Goal: Information Seeking & Learning: Check status

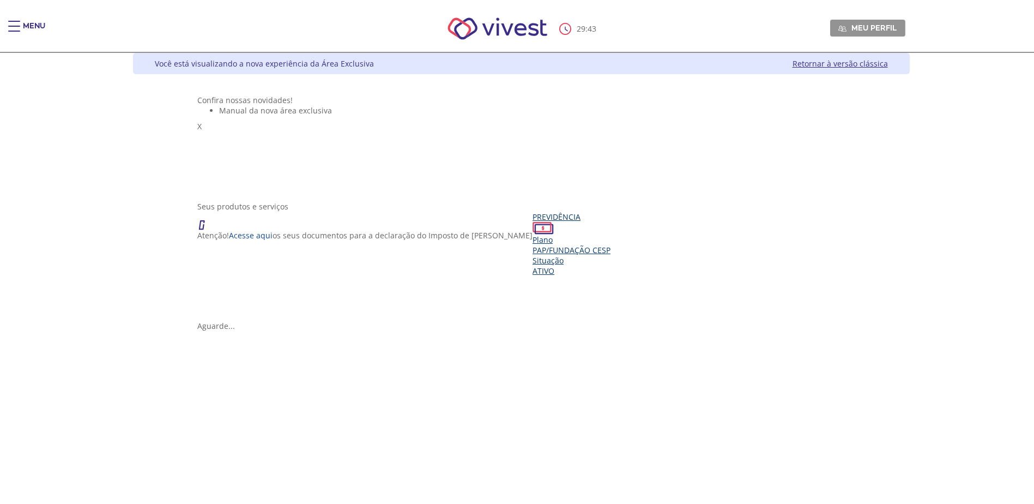
click at [533, 276] on div "Previdência Plano PAP/Fundação CESP Situação Ativo" at bounding box center [572, 244] width 78 height 64
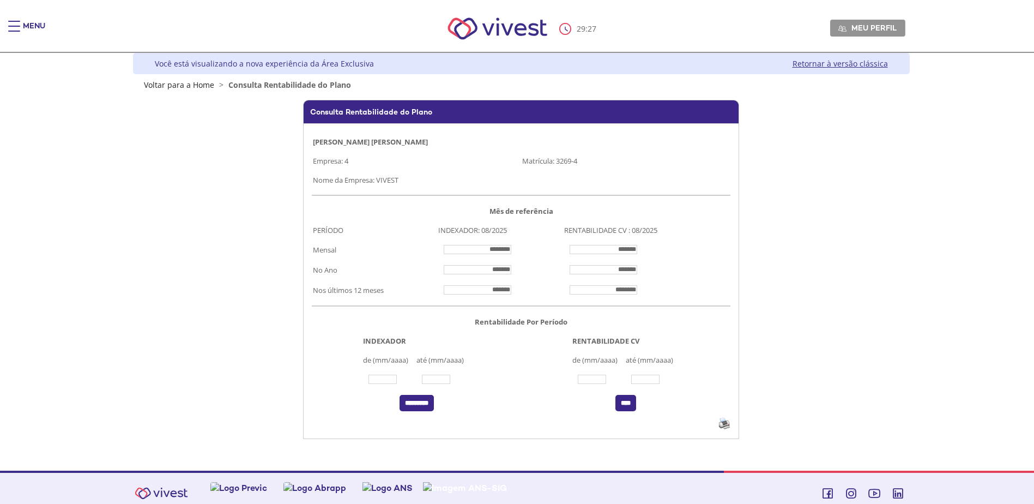
click at [16, 38] on div "Main header" at bounding box center [14, 32] width 12 height 22
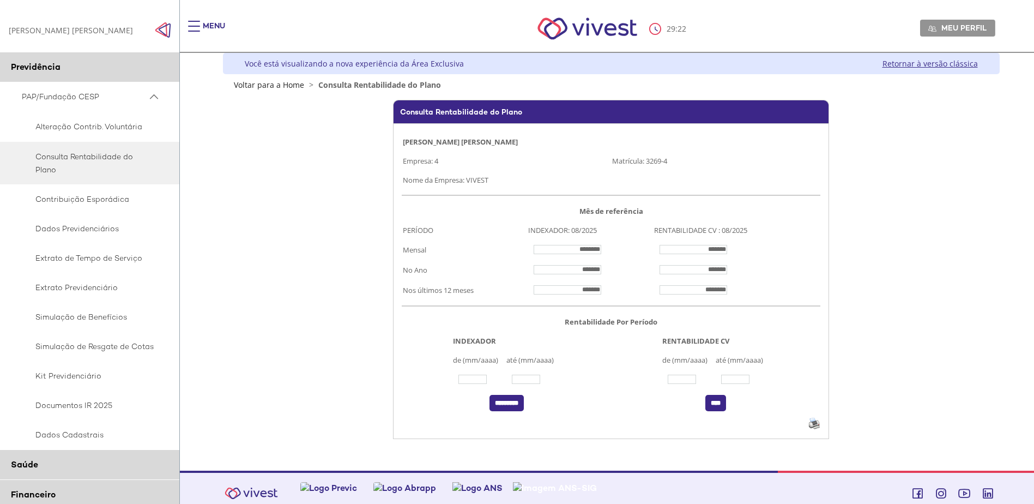
scroll to position [55, 0]
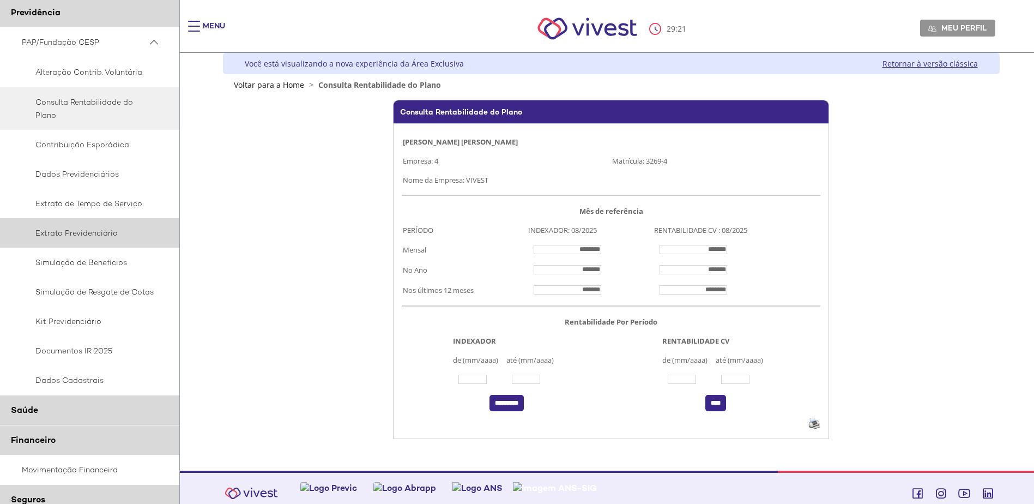
click at [106, 232] on span "Extrato Previdenciário" at bounding box center [88, 232] width 133 height 13
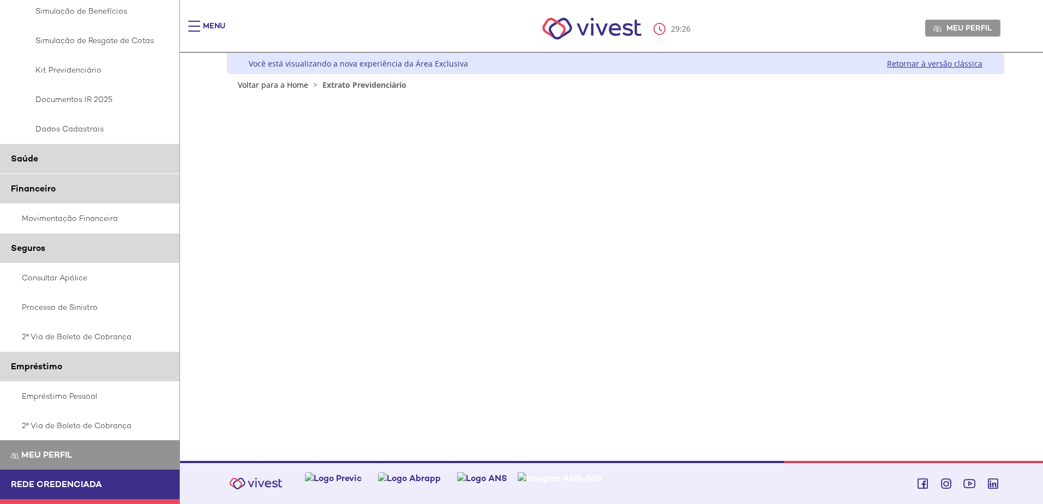
scroll to position [330, 0]
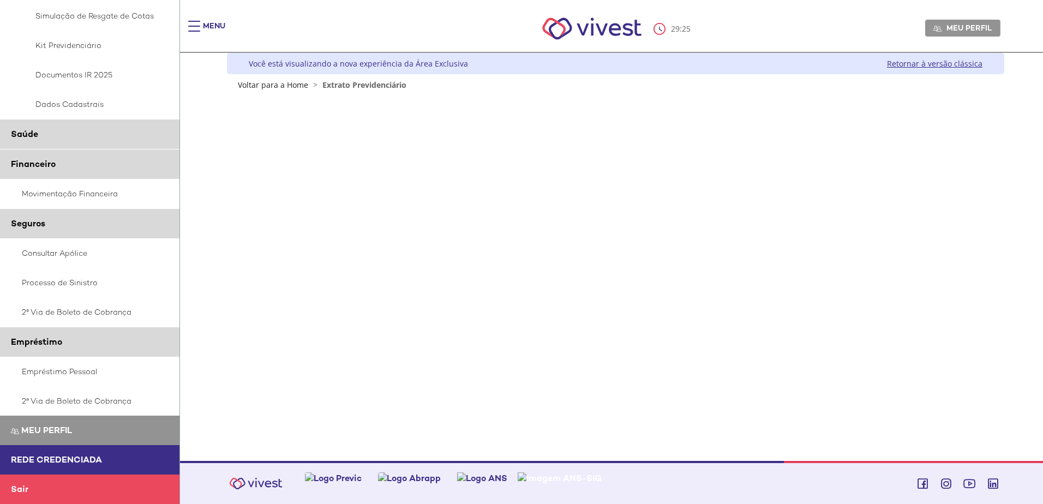
click at [80, 453] on link "Rede Credenciada" at bounding box center [89, 459] width 179 height 29
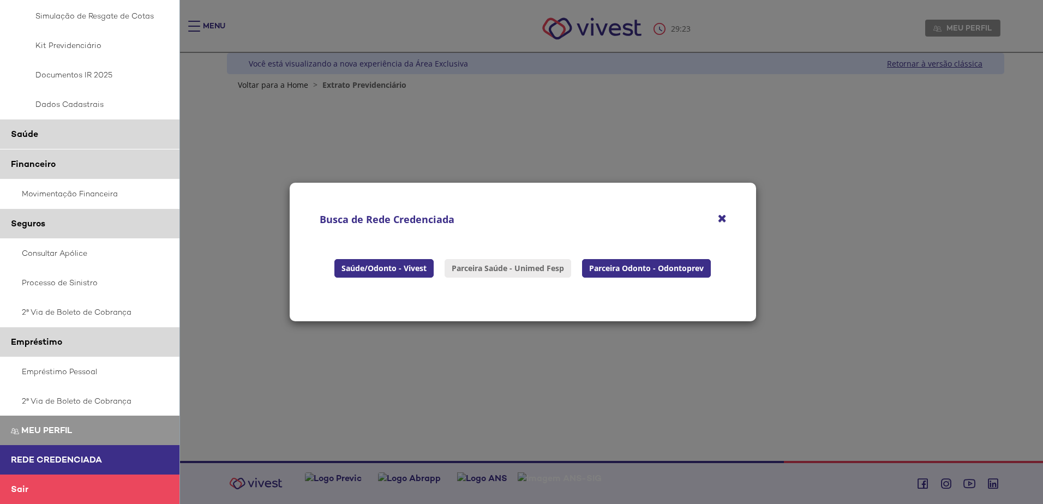
click at [541, 272] on link "Parceira Saúde - Unimed Fesp" at bounding box center [507, 268] width 127 height 19
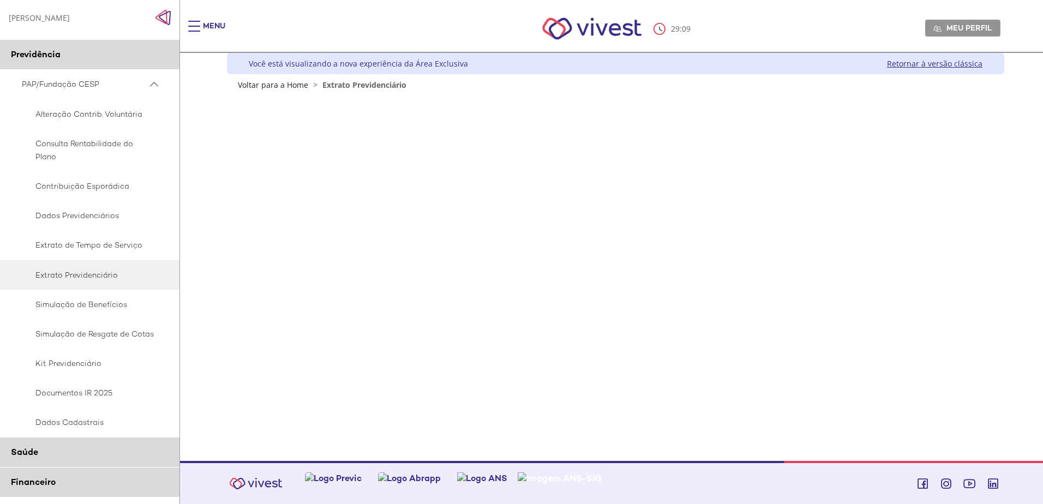
scroll to position [3, 0]
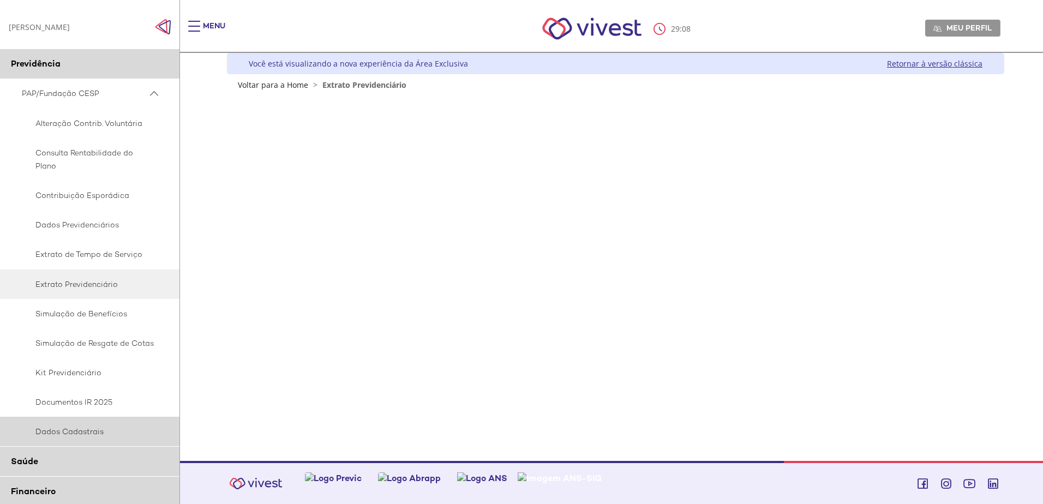
click at [74, 435] on span "Dados Cadastrais" at bounding box center [88, 431] width 133 height 13
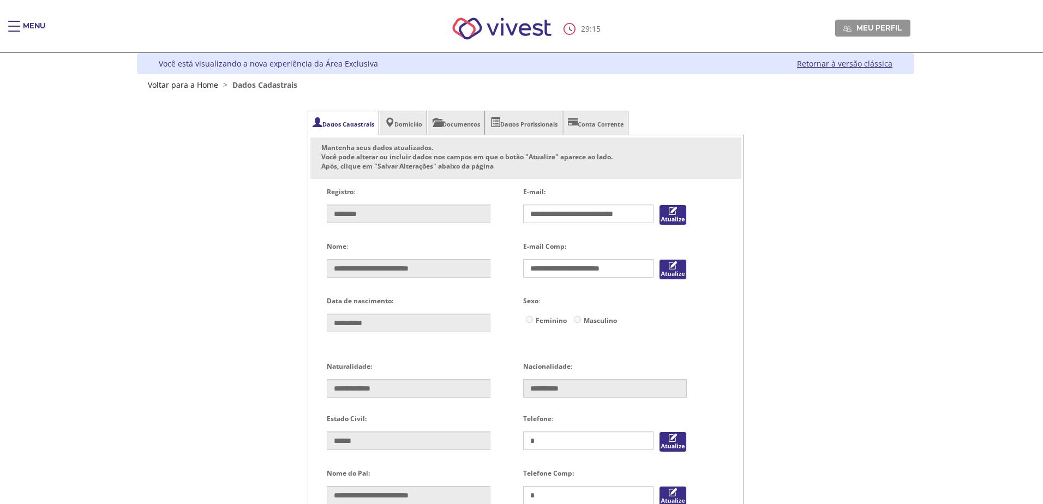
type input "**********"
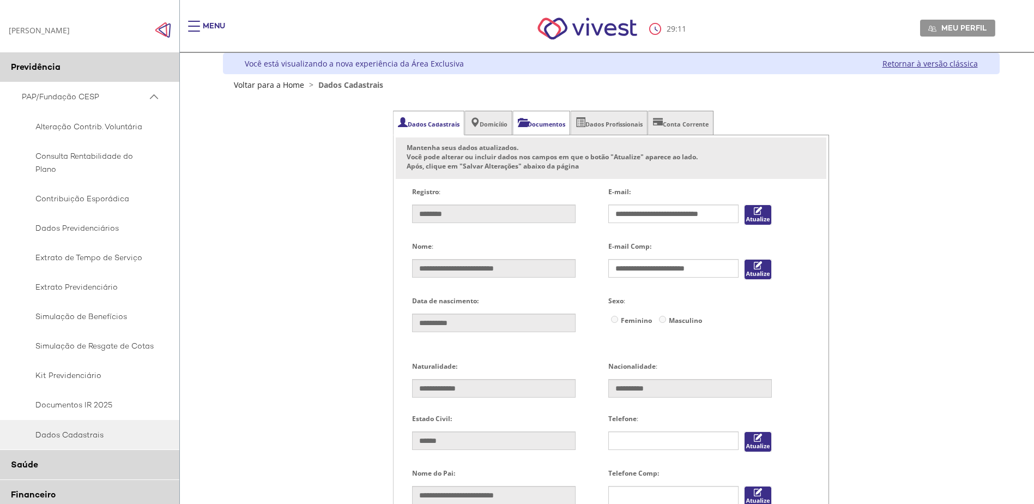
click at [563, 125] on li "Documentos" at bounding box center [541, 123] width 57 height 25
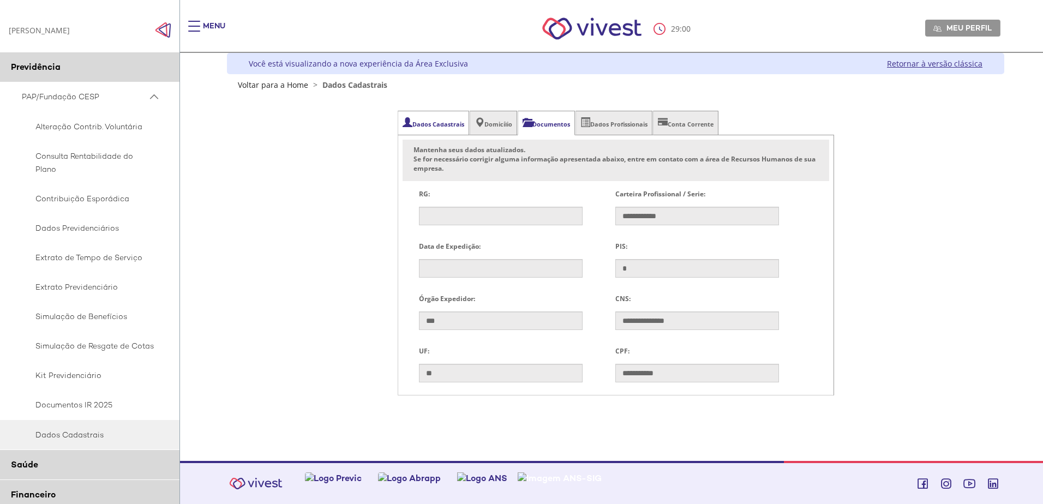
click at [426, 128] on li "Dados Cadastrais" at bounding box center [433, 123] width 71 height 25
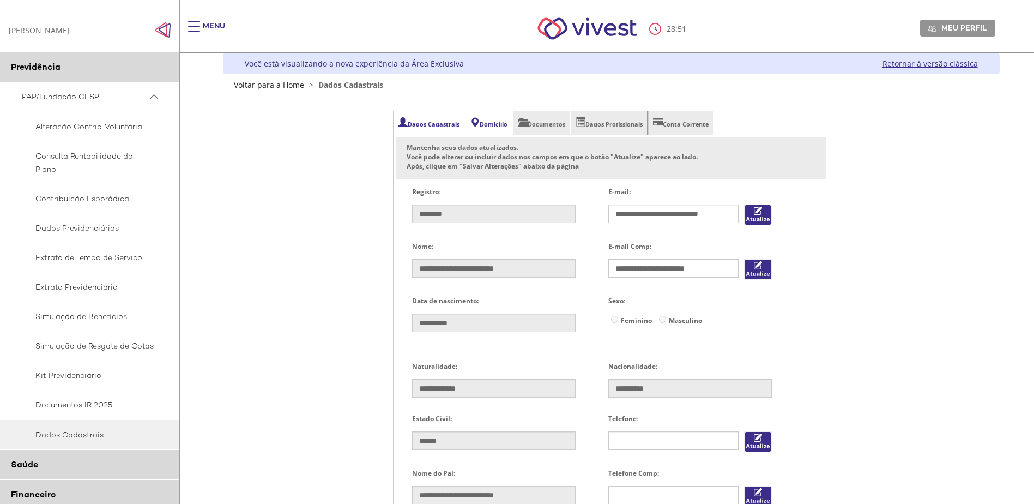
click at [513, 123] on li "Domicílio" at bounding box center [488, 123] width 47 height 25
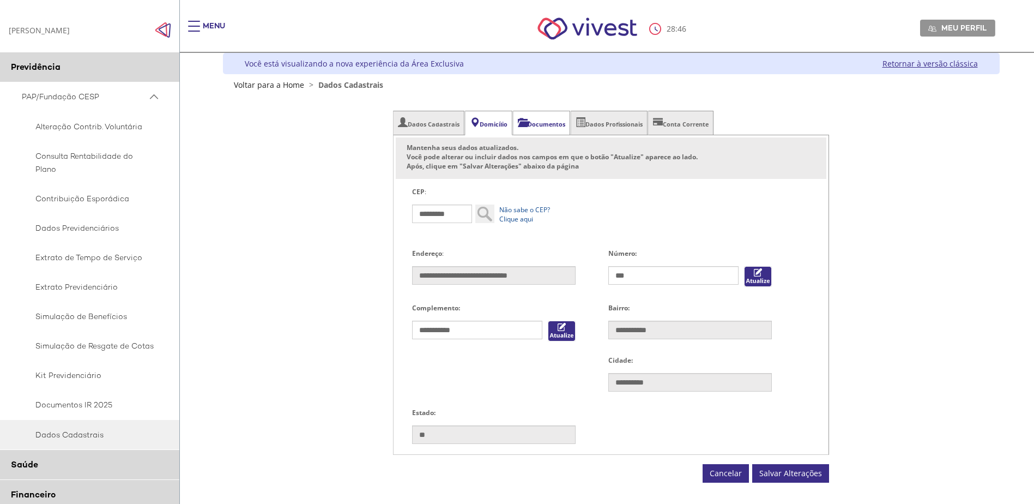
click at [567, 114] on li "Documentos" at bounding box center [541, 123] width 57 height 25
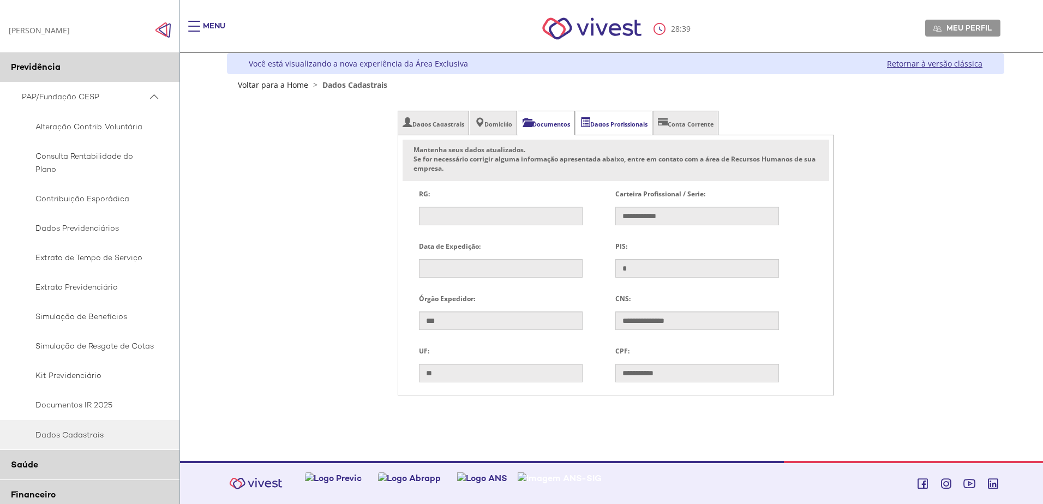
click at [621, 125] on li "Dados Profissionais" at bounding box center [613, 123] width 77 height 25
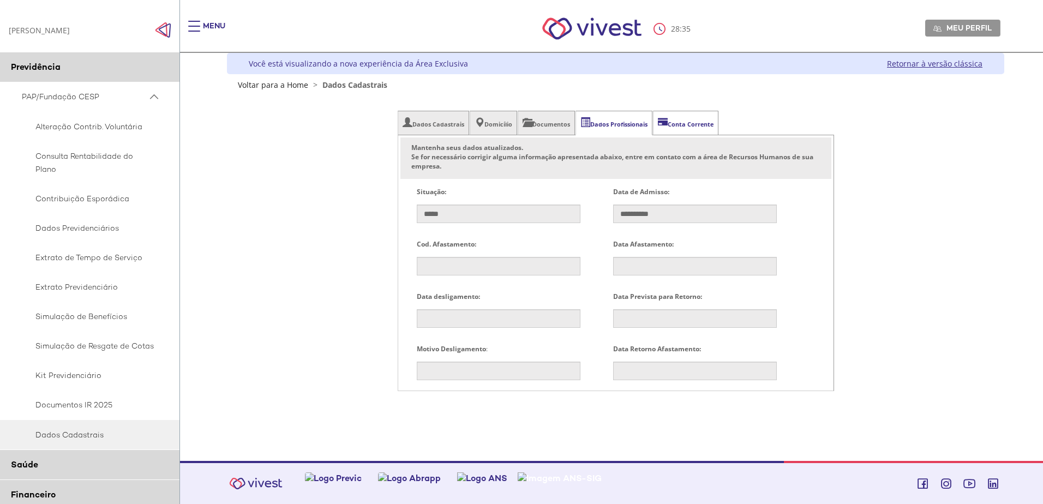
click at [691, 130] on li "Conta Corrente" at bounding box center [685, 123] width 65 height 25
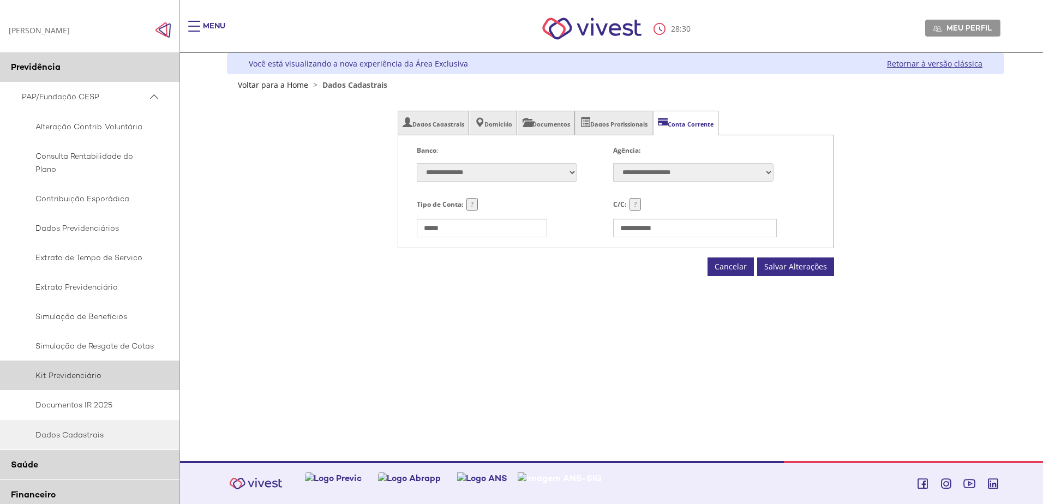
click at [94, 382] on link "Kit Previdenciário" at bounding box center [90, 374] width 180 height 29
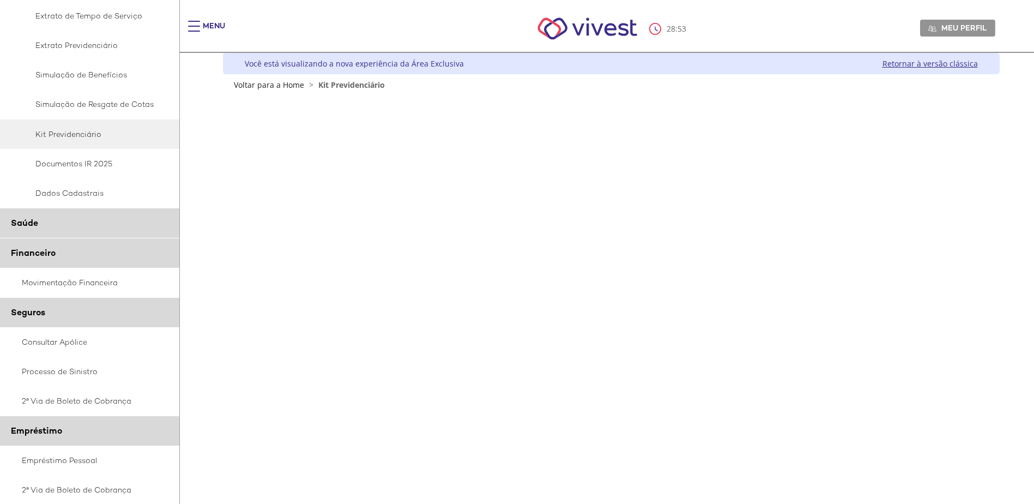
scroll to position [273, 0]
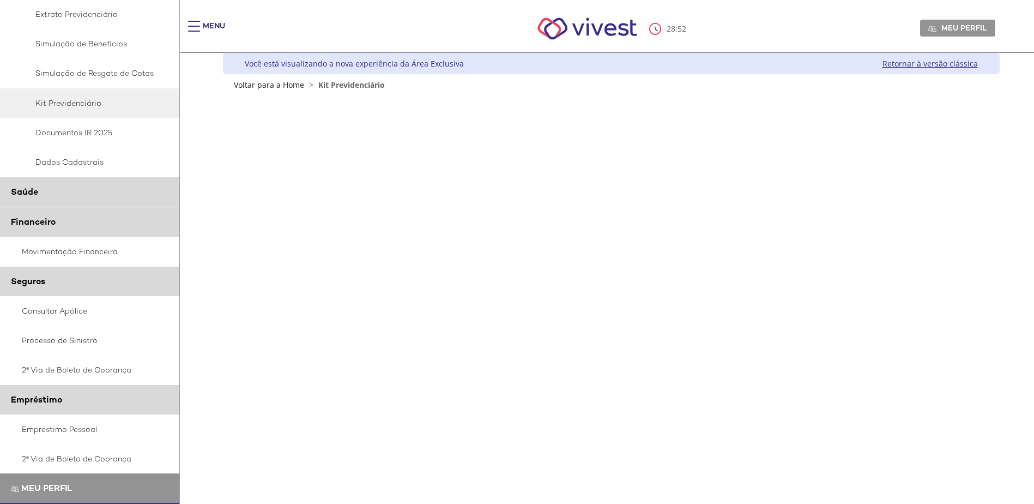
click at [28, 190] on span "Saúde" at bounding box center [24, 191] width 27 height 11
click at [61, 196] on li "Saúde" at bounding box center [90, 192] width 180 height 30
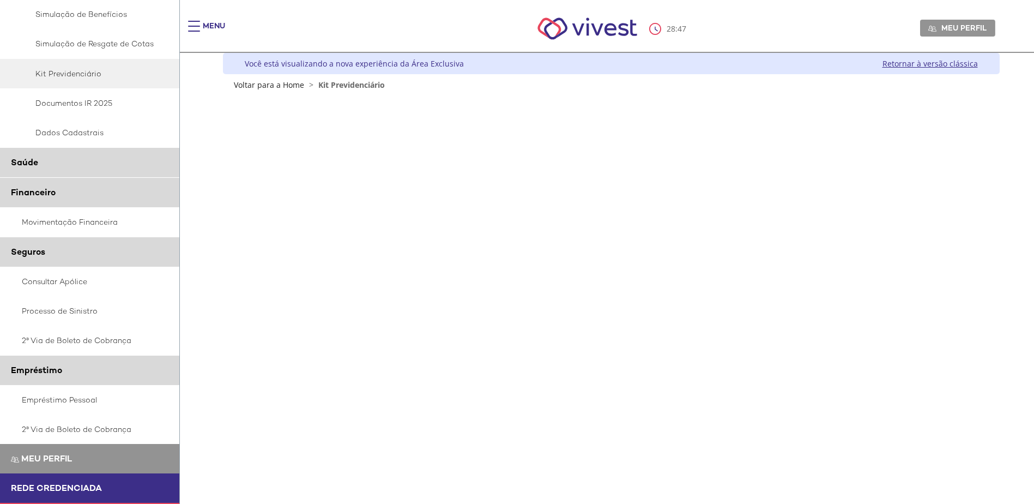
scroll to position [330, 0]
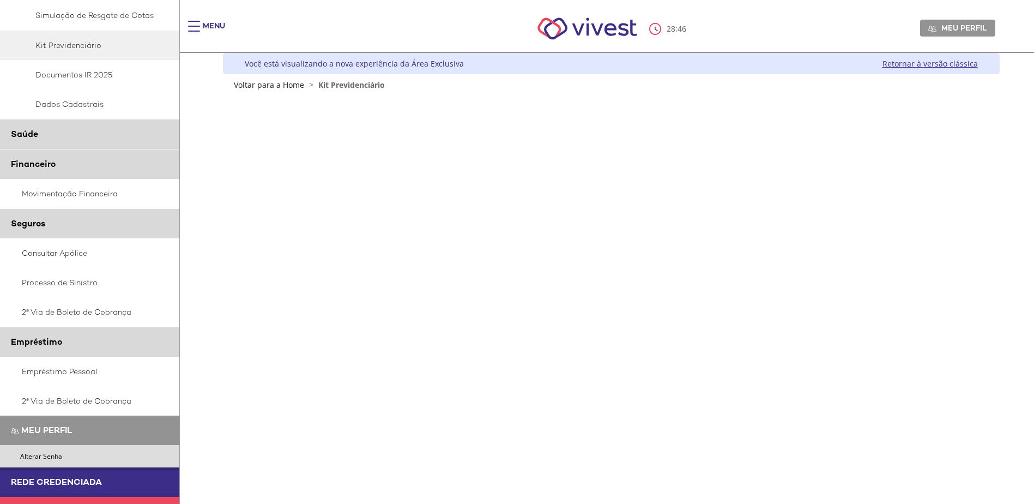
click at [61, 423] on link "Meu perfil" at bounding box center [89, 430] width 179 height 29
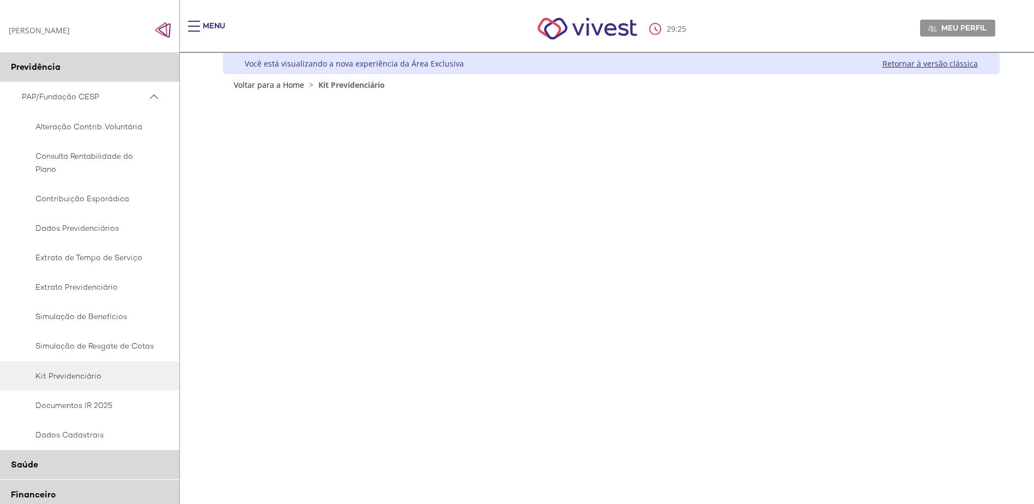
click at [88, 99] on span "PAP/Fundação CESP" at bounding box center [84, 97] width 125 height 14
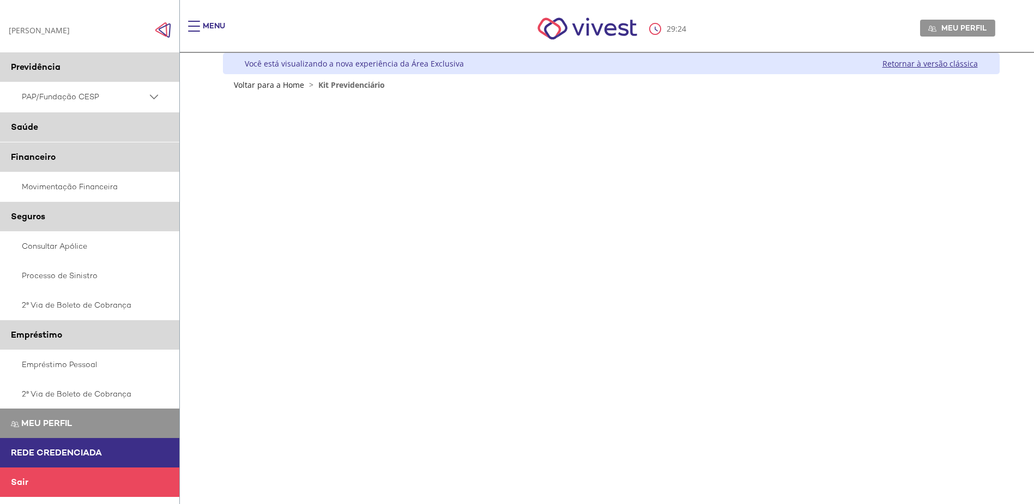
drag, startPoint x: 88, startPoint y: 99, endPoint x: 239, endPoint y: 124, distance: 153.2
click at [239, 124] on div "Z7_I2KE1AG0L812E06EEDUM5P3GE3 Integracão Azure Kit-boas-vindas Menu de ação do …" at bounding box center [611, 379] width 777 height 578
click at [148, 89] on link "PAP/Fundação CESP" at bounding box center [90, 97] width 180 height 30
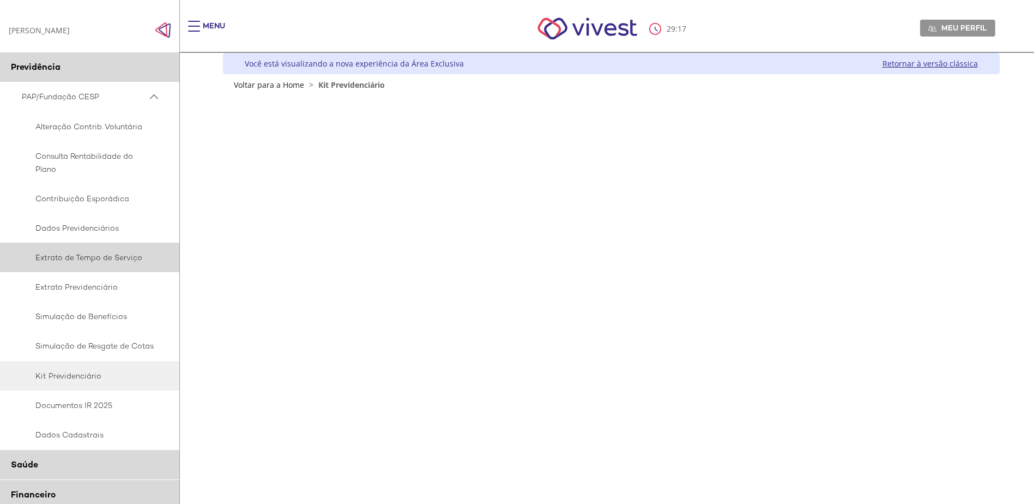
click at [129, 262] on span "Extrato de Tempo de Serviço" at bounding box center [88, 257] width 133 height 13
